Goal: Understand process/instructions

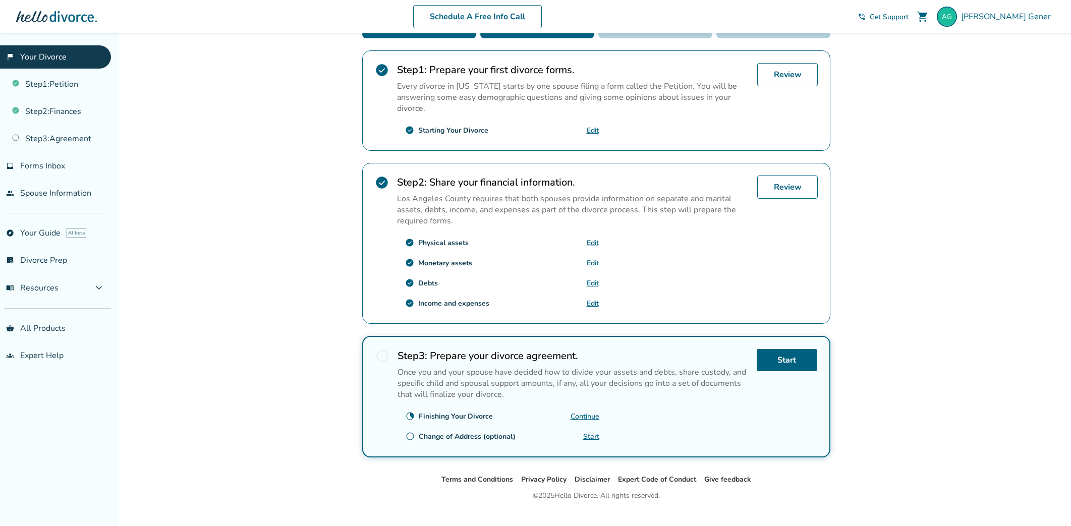
scroll to position [207, 0]
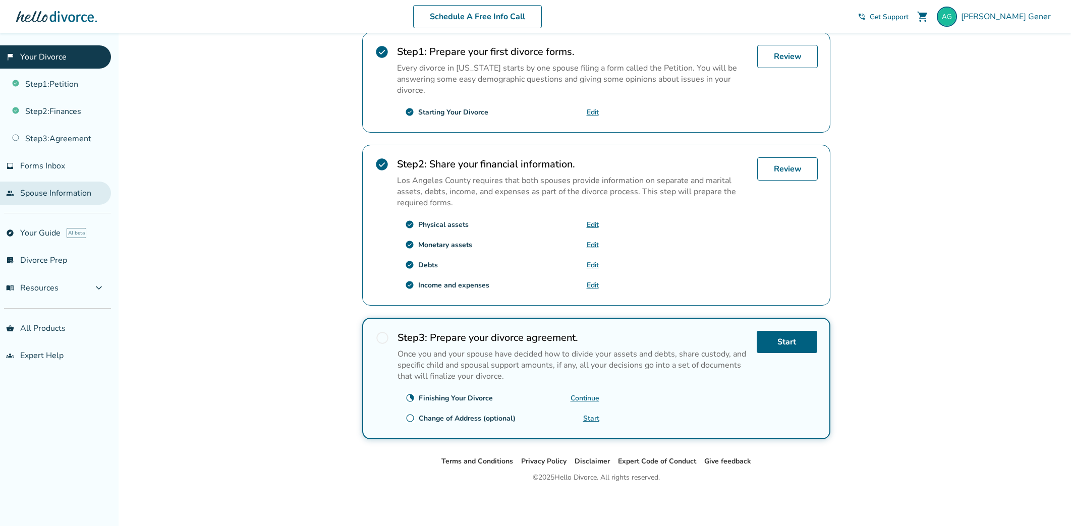
click at [67, 189] on link "people Spouse Information" at bounding box center [55, 193] width 111 height 23
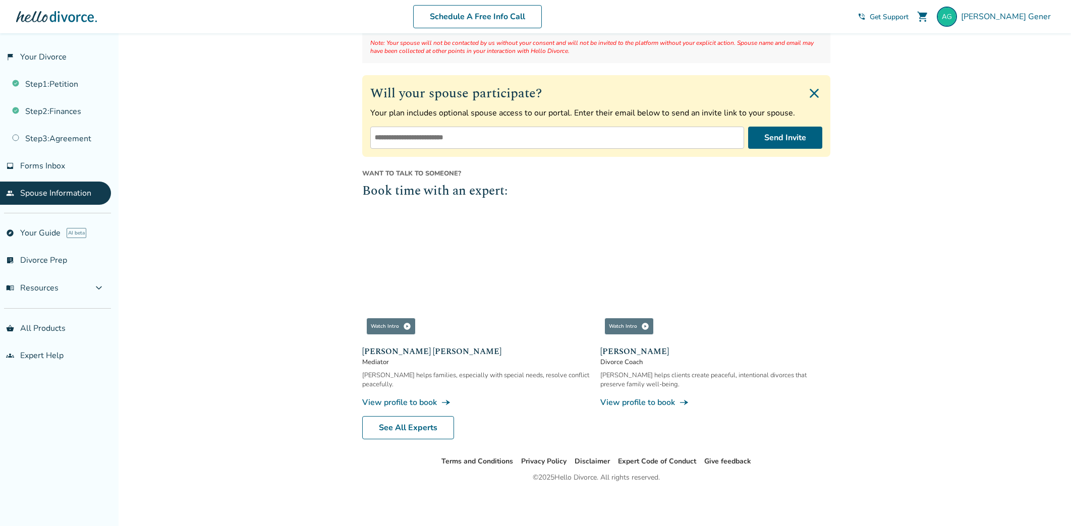
scroll to position [113, 0]
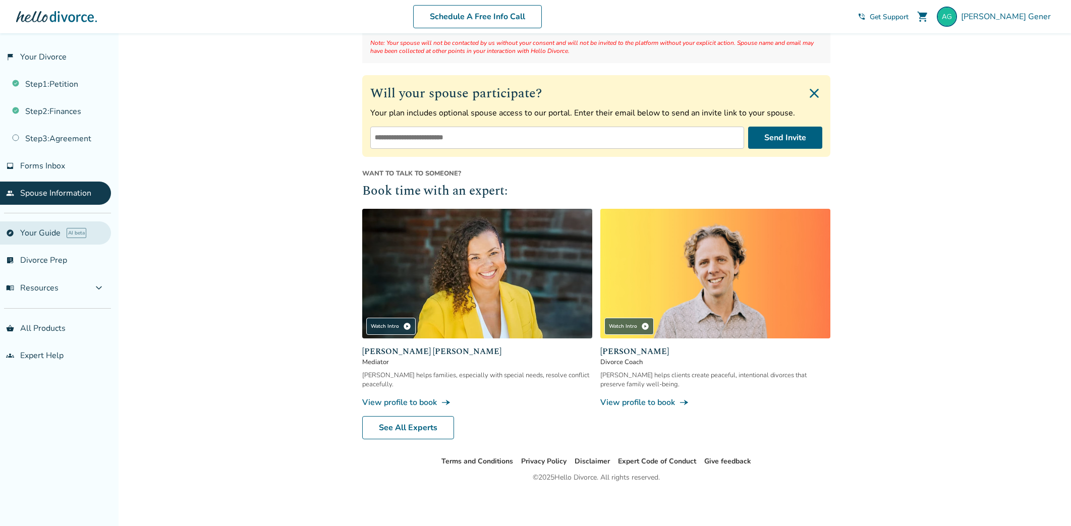
click at [15, 236] on link "explore Your Guide AI beta" at bounding box center [55, 233] width 111 height 23
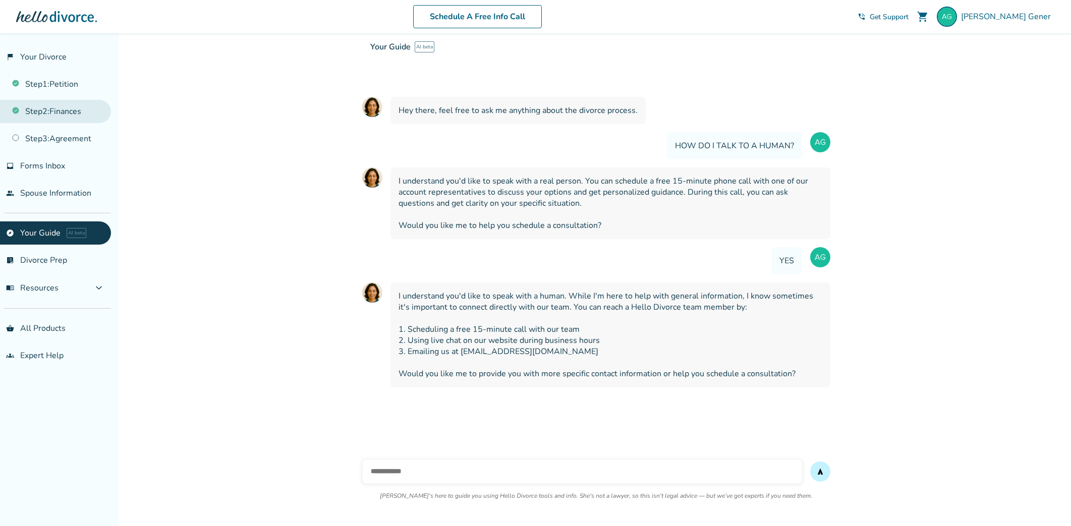
click at [56, 115] on link "Step 2 : Finances" at bounding box center [55, 111] width 111 height 23
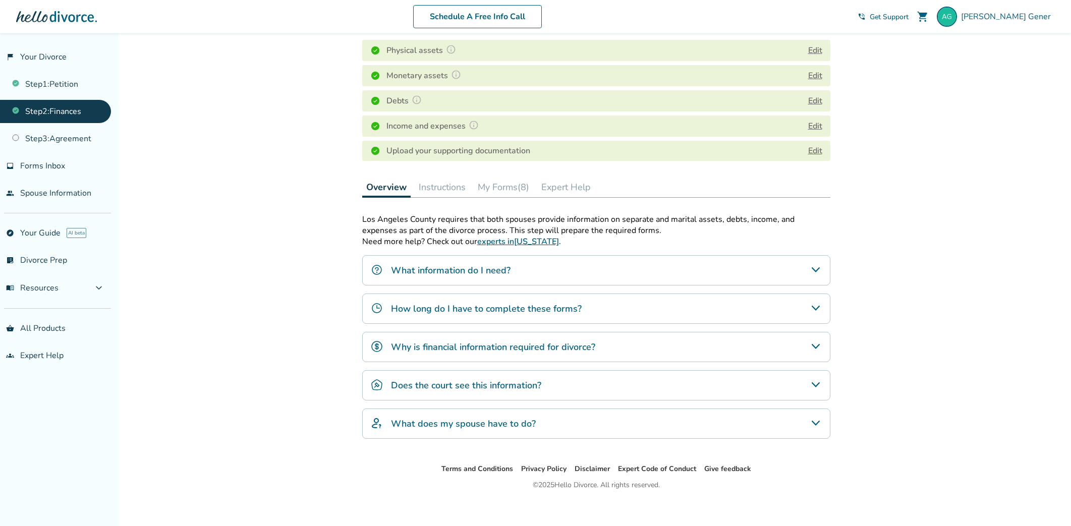
scroll to position [161, 0]
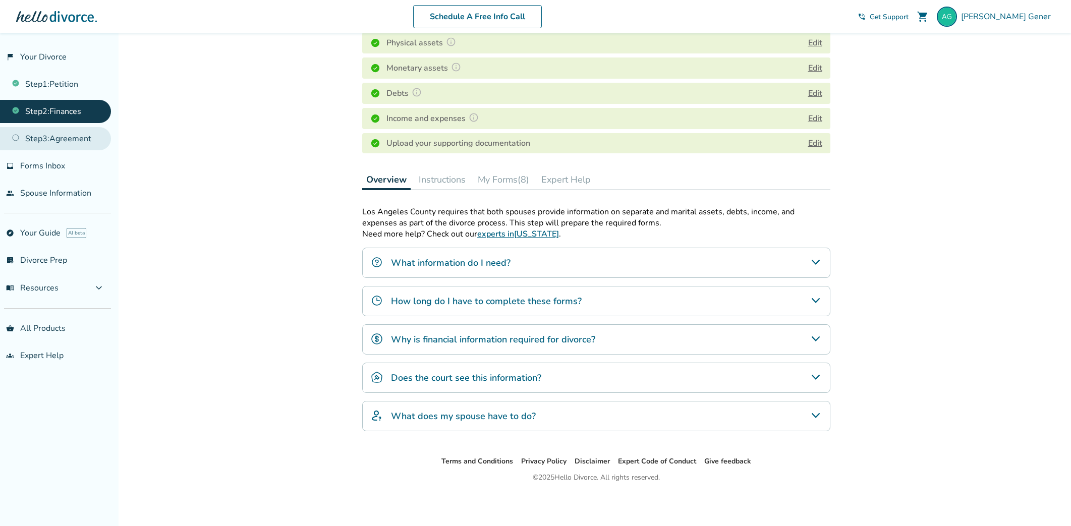
click at [73, 133] on link "Step 3 : Agreement" at bounding box center [55, 138] width 111 height 23
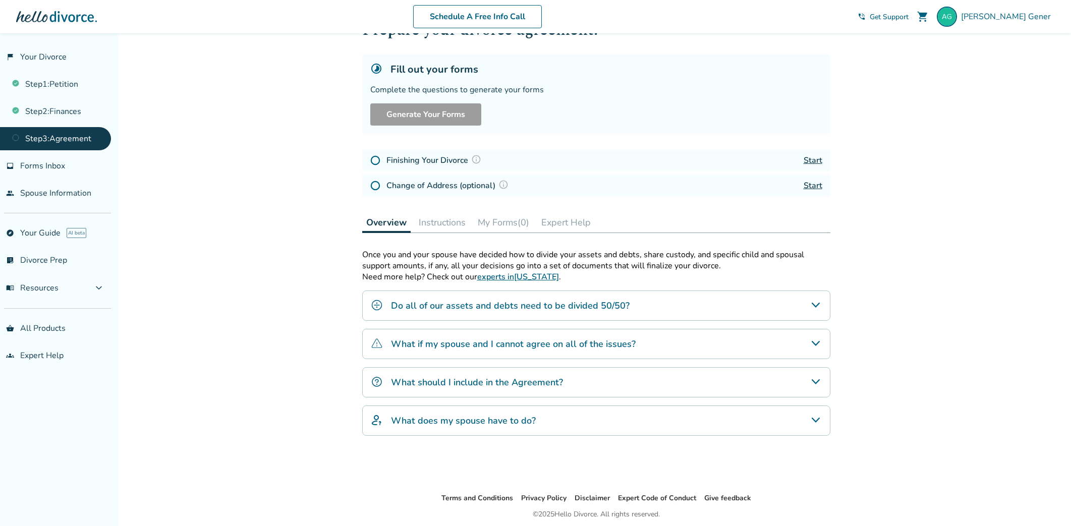
scroll to position [80, 0]
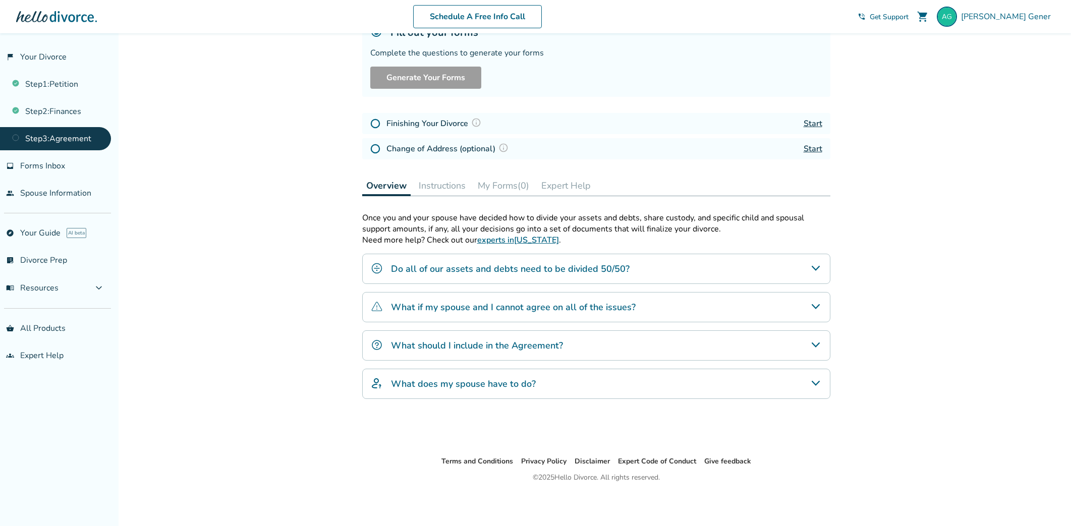
click at [53, 134] on link "Step 3 : Agreement" at bounding box center [55, 138] width 111 height 23
click at [56, 106] on link "Step 2 : Finances" at bounding box center [55, 111] width 111 height 23
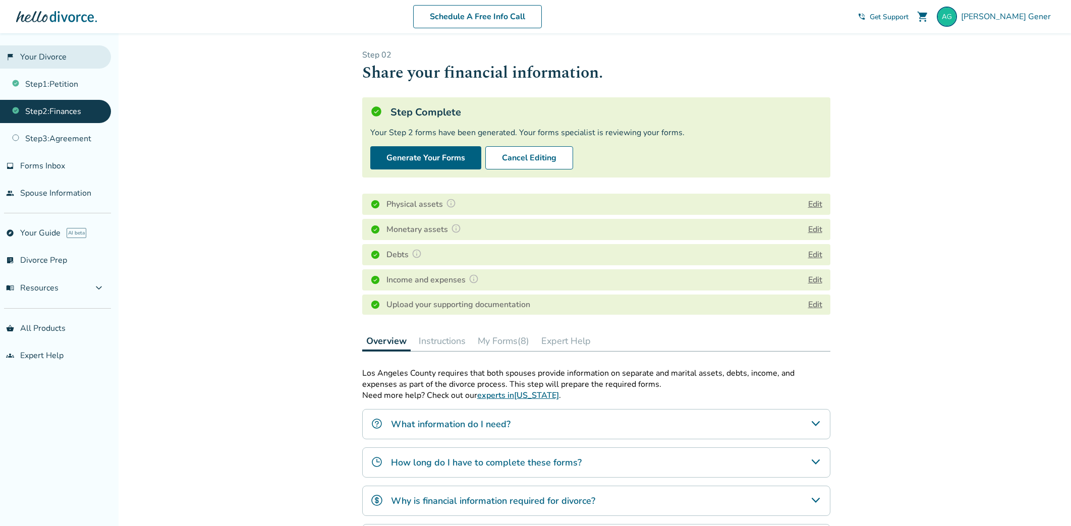
click at [55, 54] on link "flag_2 Your Divorce" at bounding box center [55, 56] width 111 height 23
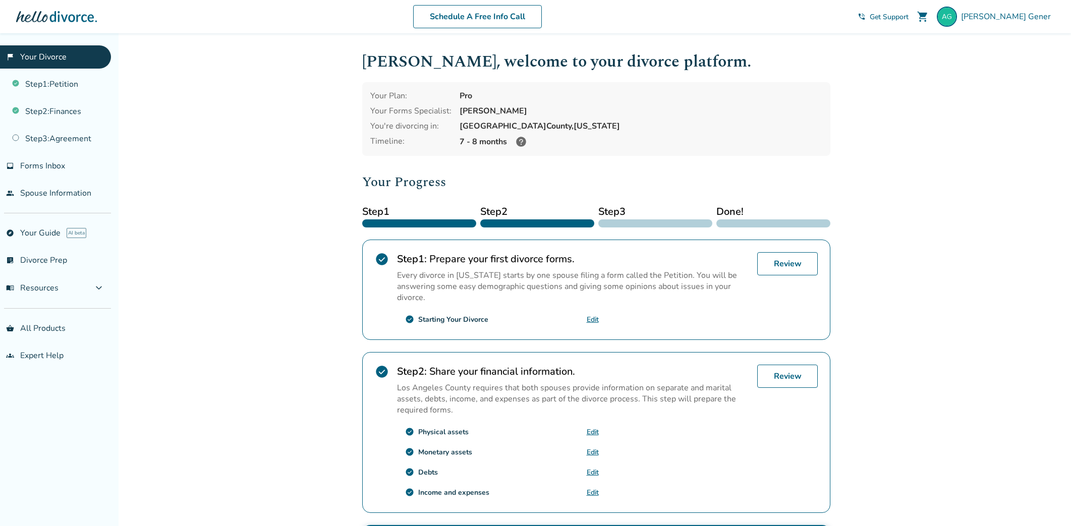
click at [519, 142] on icon at bounding box center [521, 142] width 10 height 10
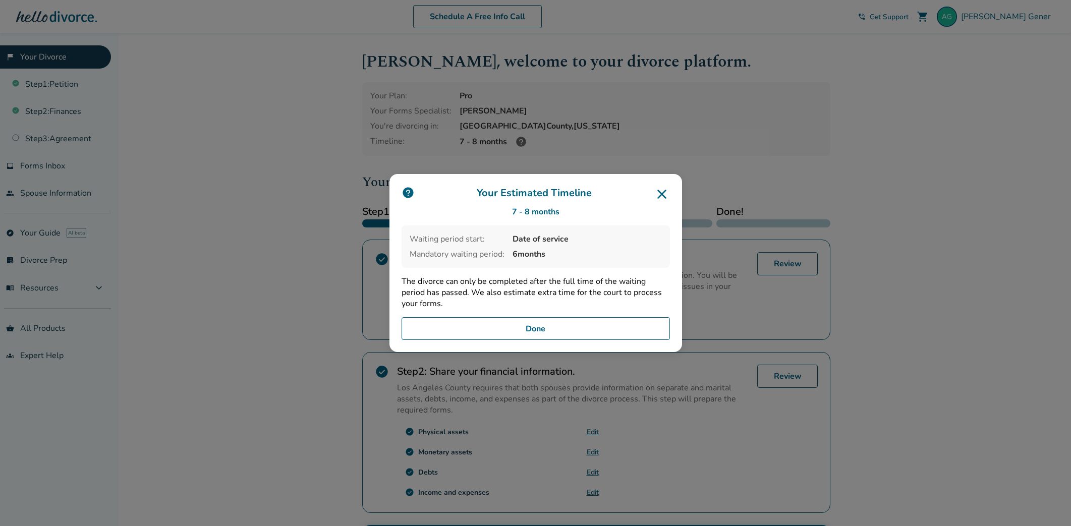
click at [565, 328] on button "Done" at bounding box center [536, 328] width 268 height 23
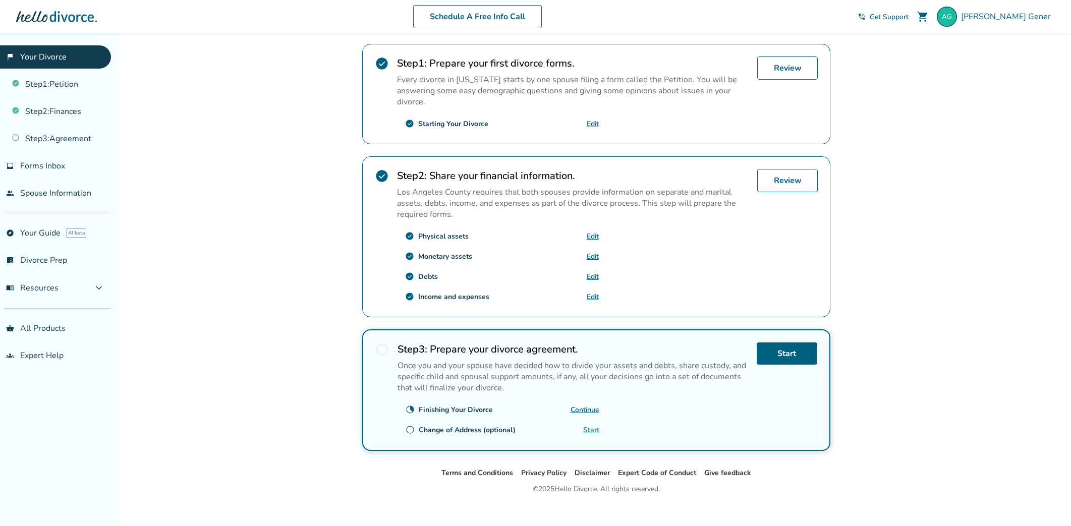
scroll to position [207, 0]
